Goal: Find specific page/section: Find specific page/section

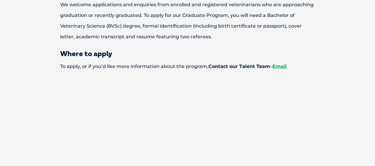
scroll to position [735, 0]
click at [282, 64] on link "Email" at bounding box center [279, 67] width 14 height 6
click at [283, 64] on link "Email" at bounding box center [279, 67] width 14 height 6
click at [284, 64] on link "Email" at bounding box center [279, 67] width 14 height 6
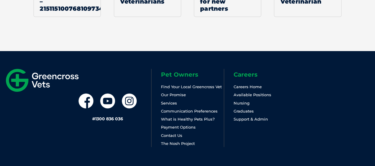
scroll to position [944, 0]
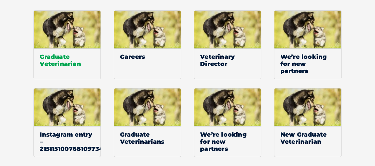
click at [46, 48] on span "Graduate Veterinarian" at bounding box center [67, 59] width 67 height 23
